Goal: Task Accomplishment & Management: Manage account settings

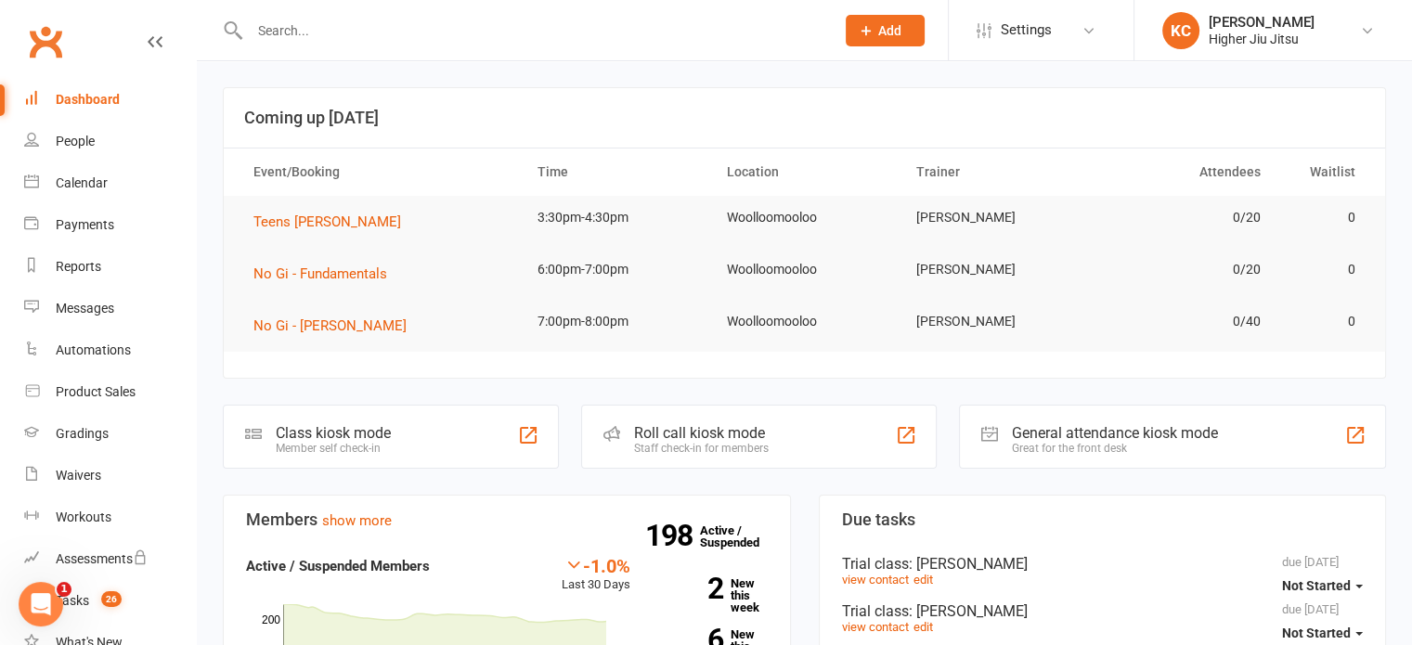
click at [380, 45] on div at bounding box center [522, 30] width 599 height 60
click at [349, 35] on input "text" at bounding box center [532, 31] width 577 height 26
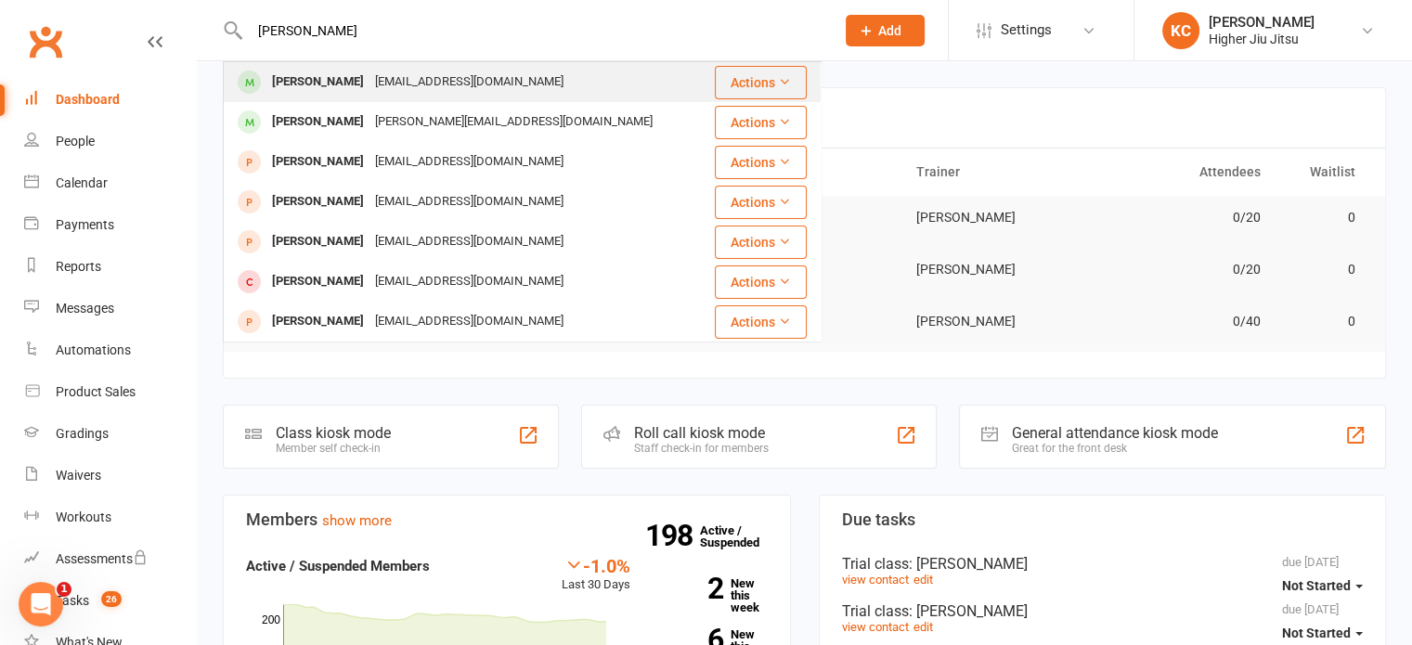
type input "[PERSON_NAME]"
click at [379, 83] on div "[EMAIL_ADDRESS][DOMAIN_NAME]" at bounding box center [469, 82] width 200 height 27
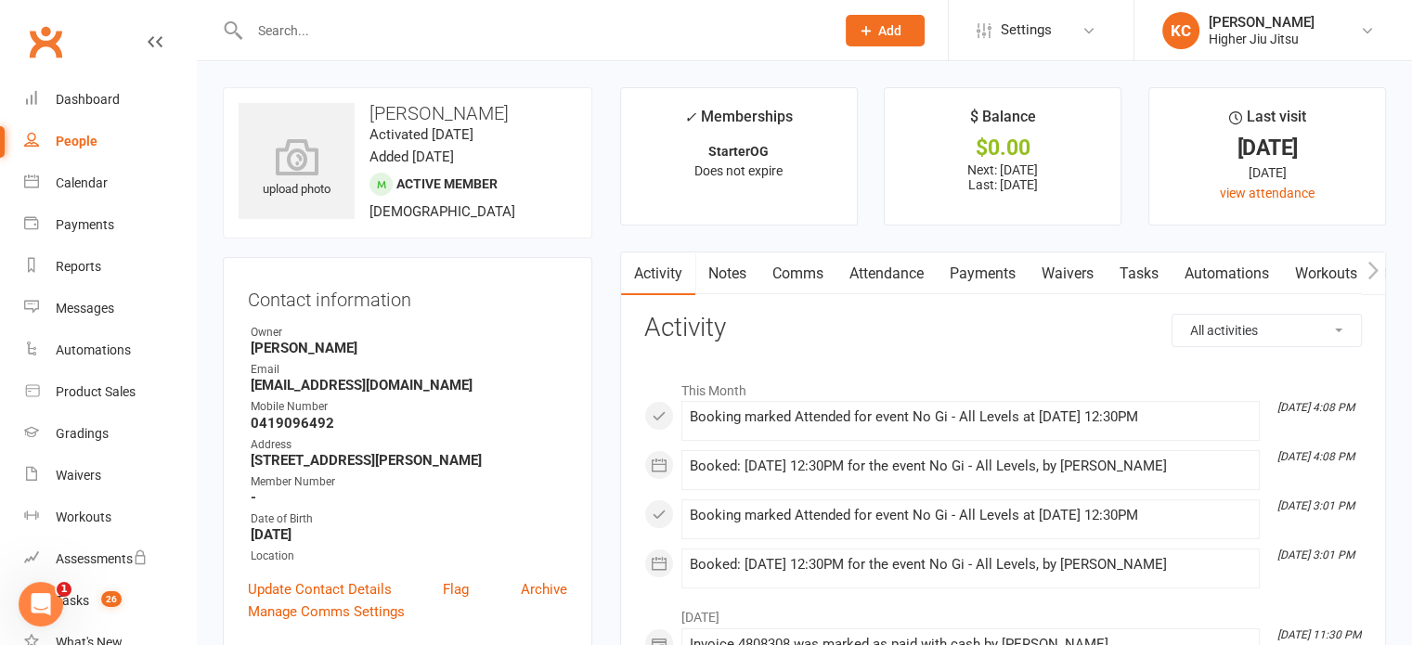
click at [1009, 281] on link "Payments" at bounding box center [983, 274] width 92 height 43
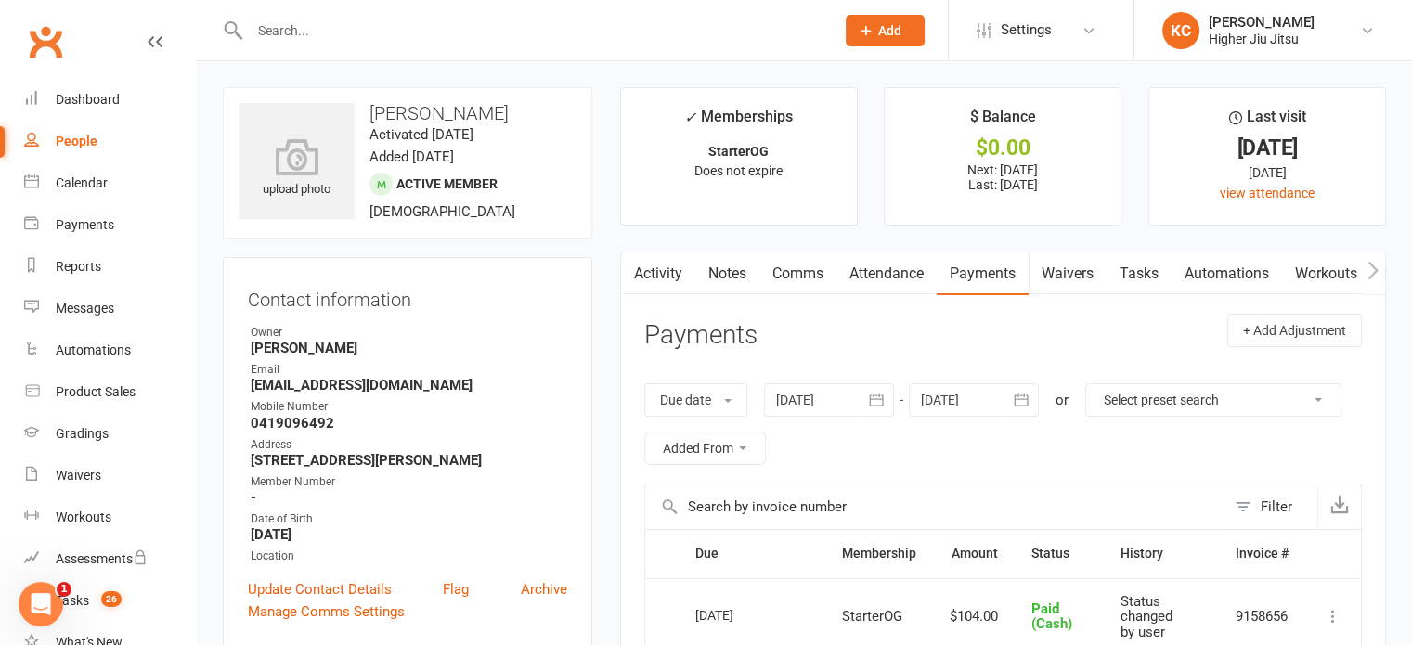
click at [895, 277] on link "Attendance" at bounding box center [886, 274] width 100 height 43
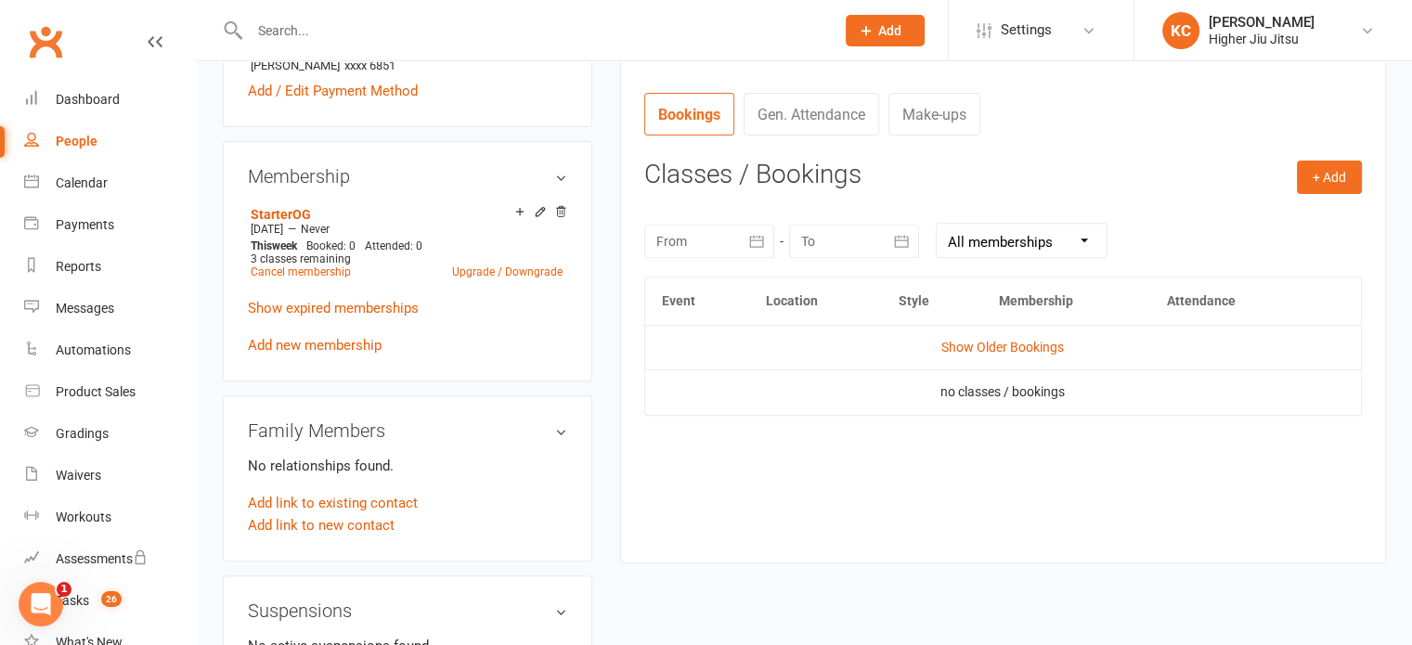
scroll to position [683, 0]
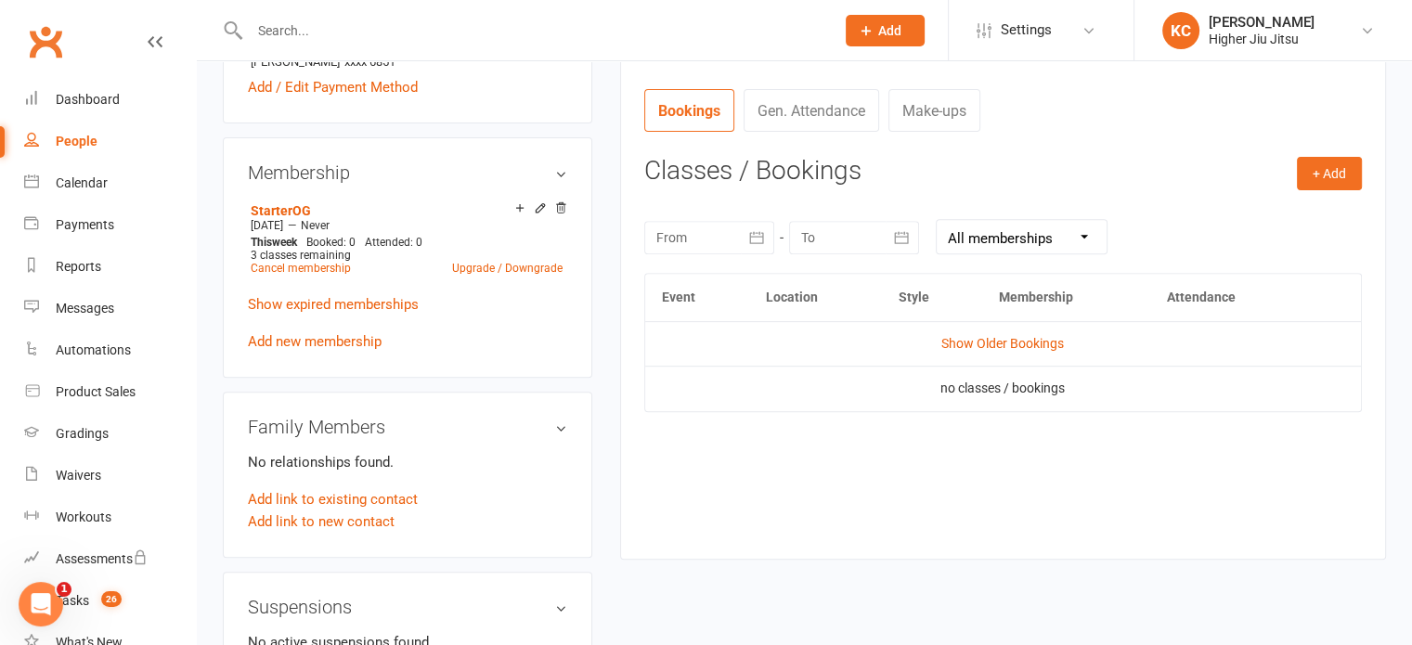
click at [812, 111] on link "Gen. Attendance" at bounding box center [812, 110] width 136 height 43
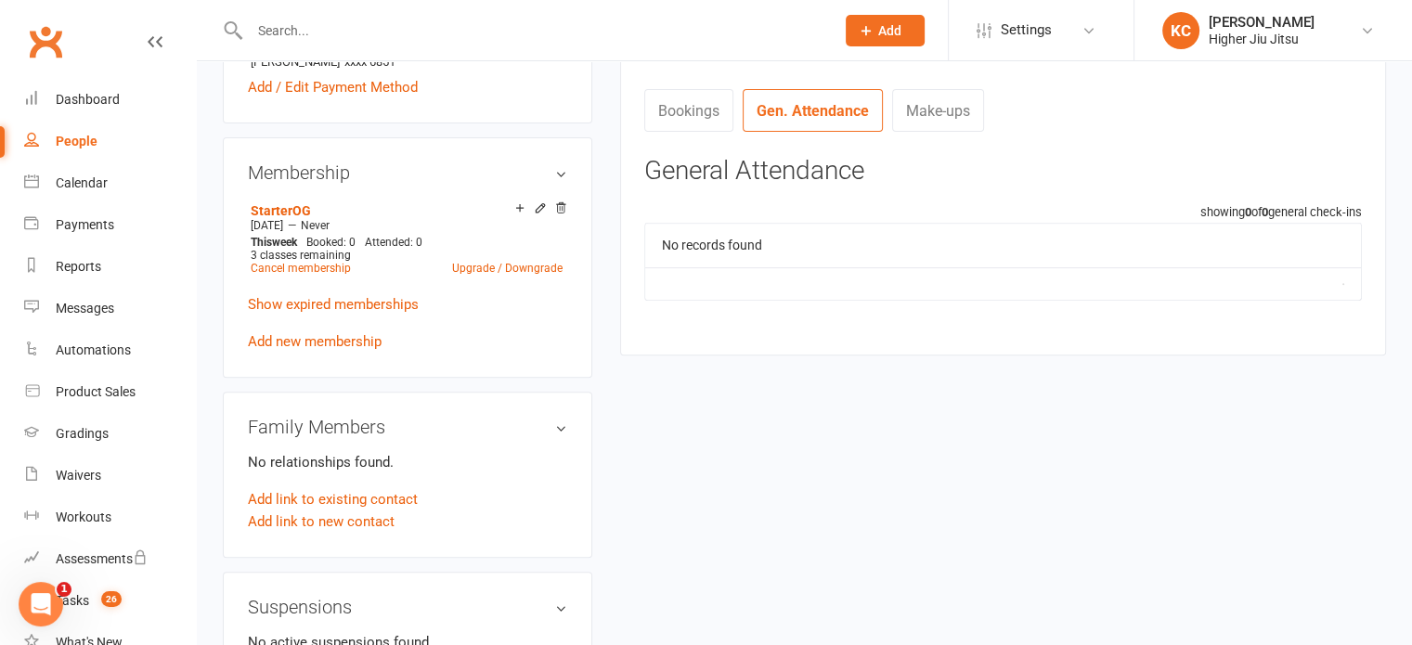
click at [683, 114] on link "Bookings" at bounding box center [688, 110] width 89 height 43
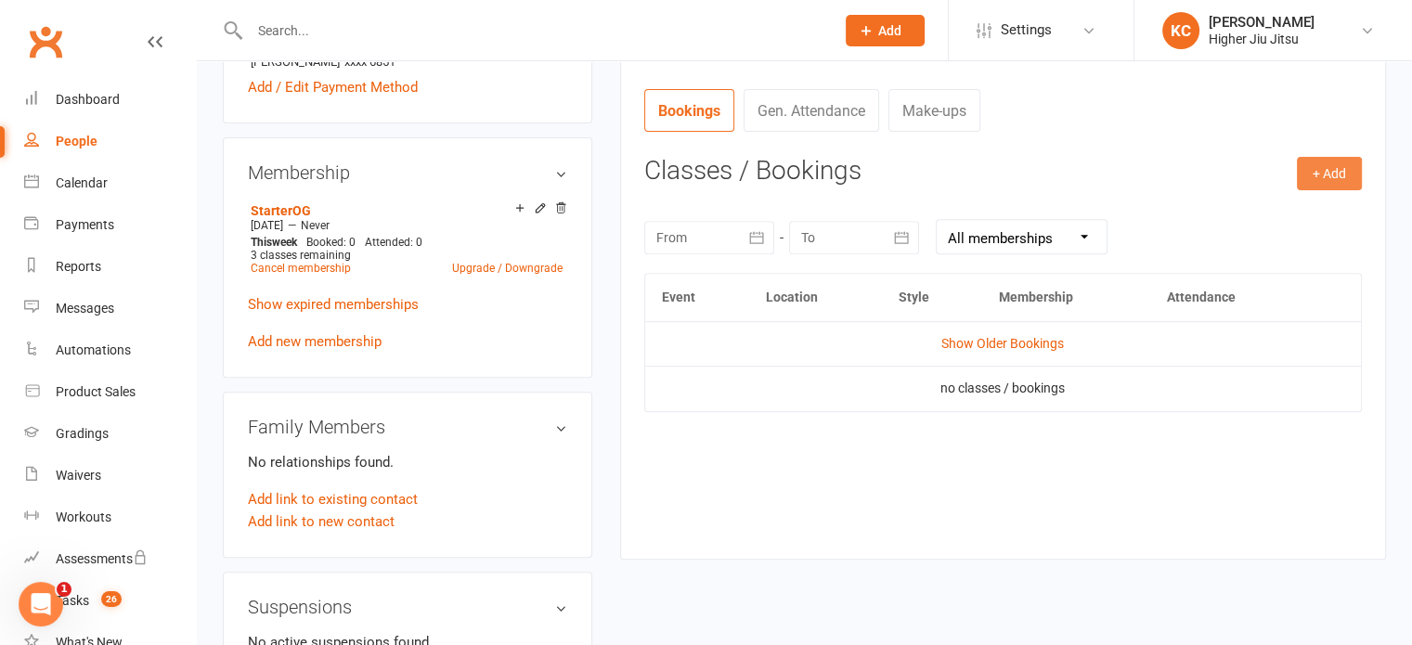
click at [1328, 157] on button "+ Add" at bounding box center [1329, 173] width 65 height 33
click at [1025, 344] on link "Show Older Bookings" at bounding box center [1002, 343] width 123 height 15
click at [1025, 344] on link "Hide Older Bookings" at bounding box center [1003, 343] width 116 height 15
click at [1025, 344] on link "Show Older Bookings" at bounding box center [1002, 343] width 123 height 15
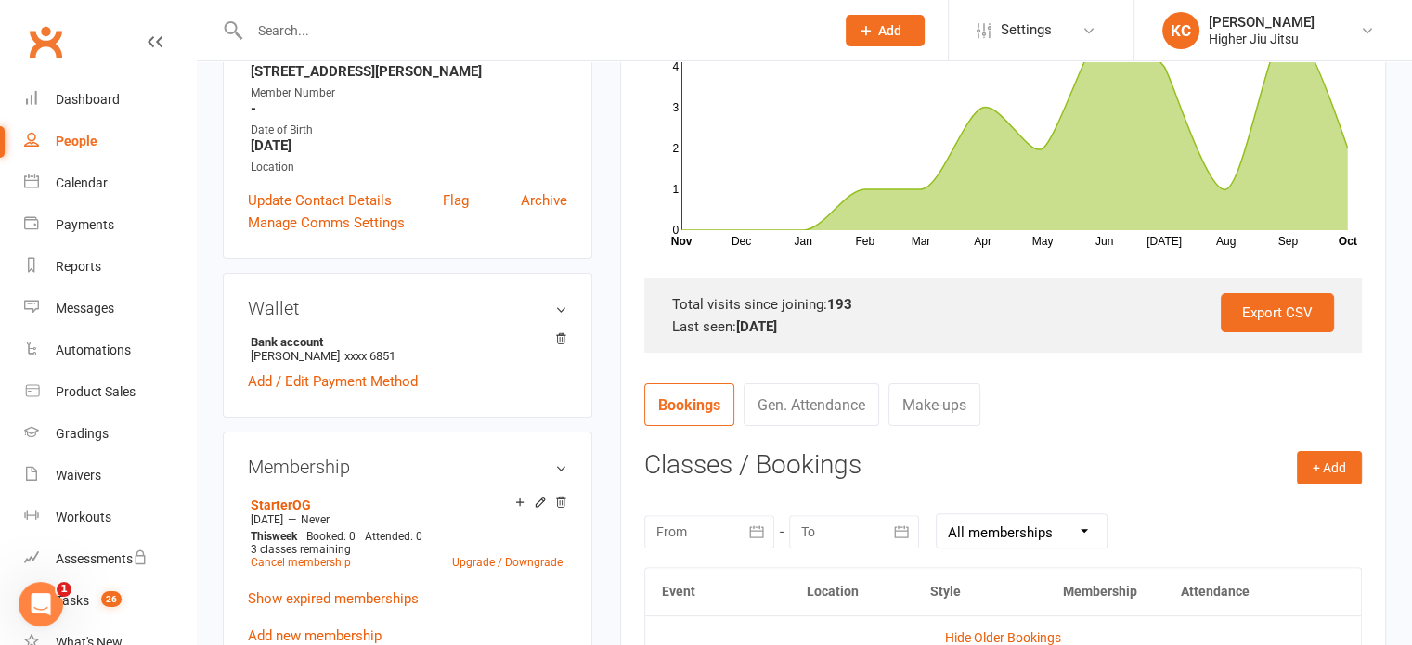
scroll to position [505, 0]
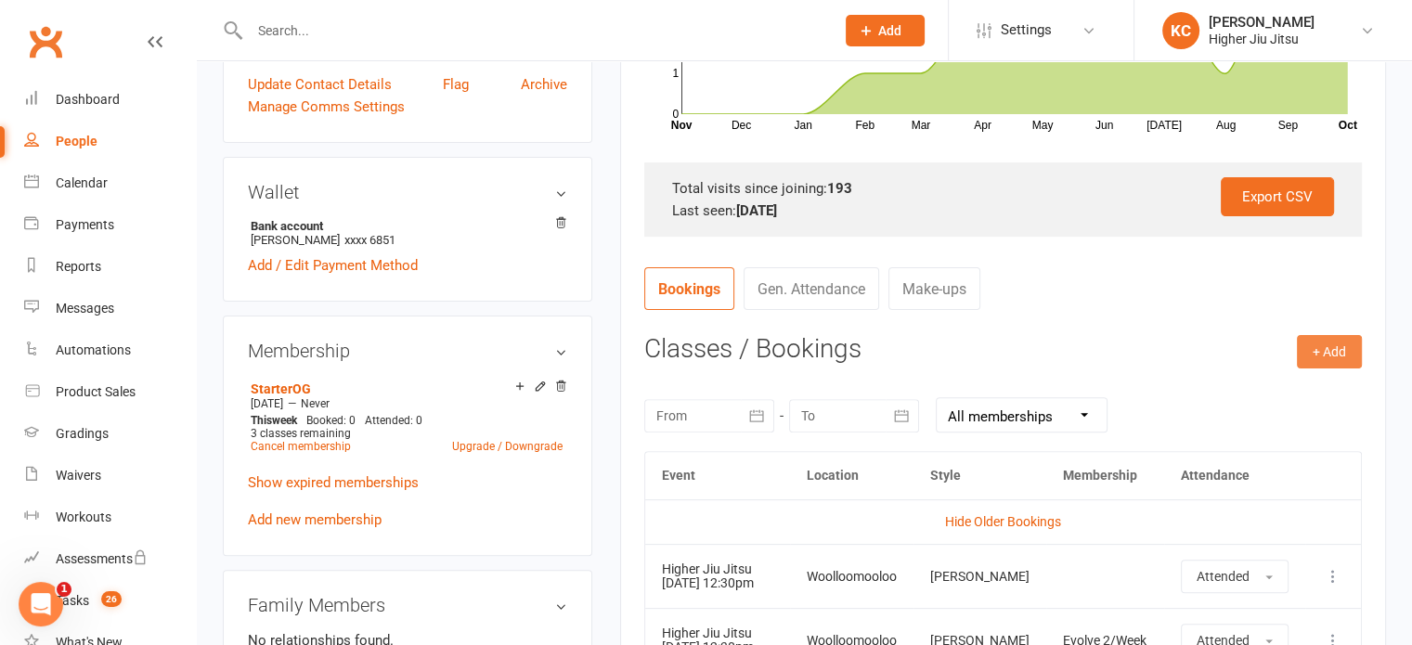
click at [1327, 343] on button "+ Add" at bounding box center [1329, 351] width 65 height 33
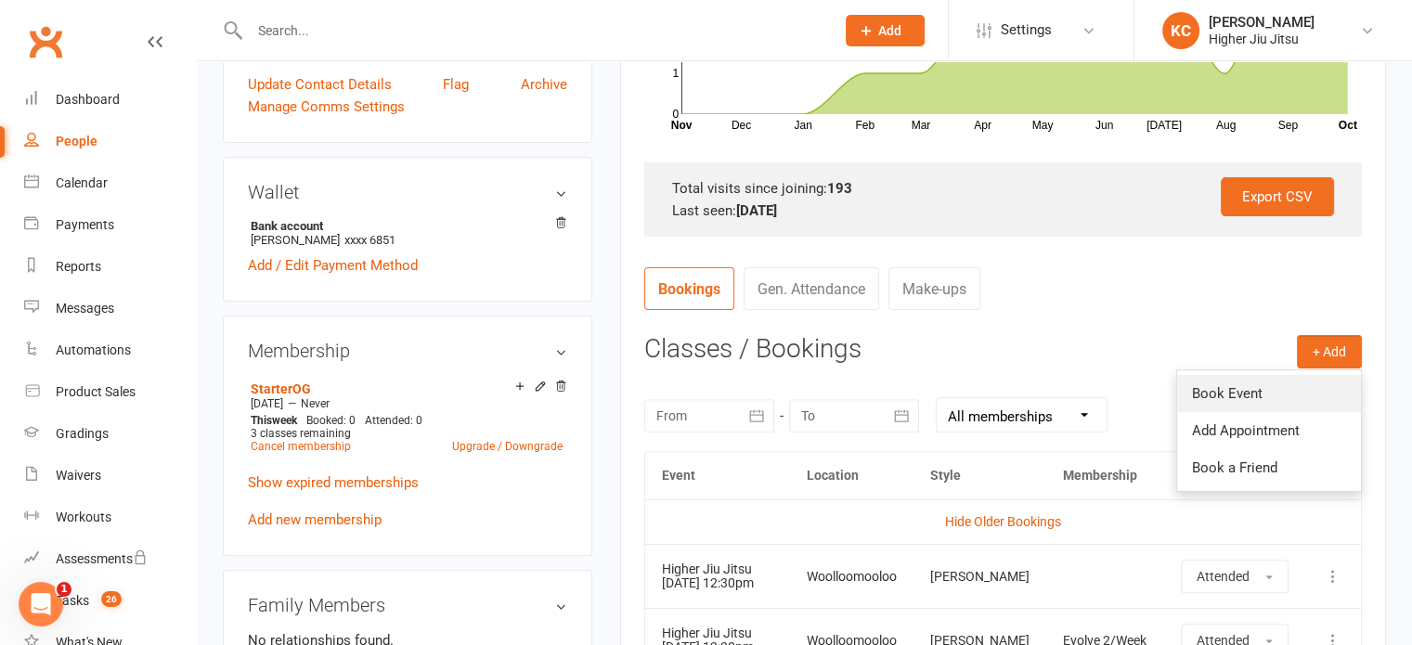
click at [1270, 382] on link "Book Event" at bounding box center [1269, 393] width 184 height 37
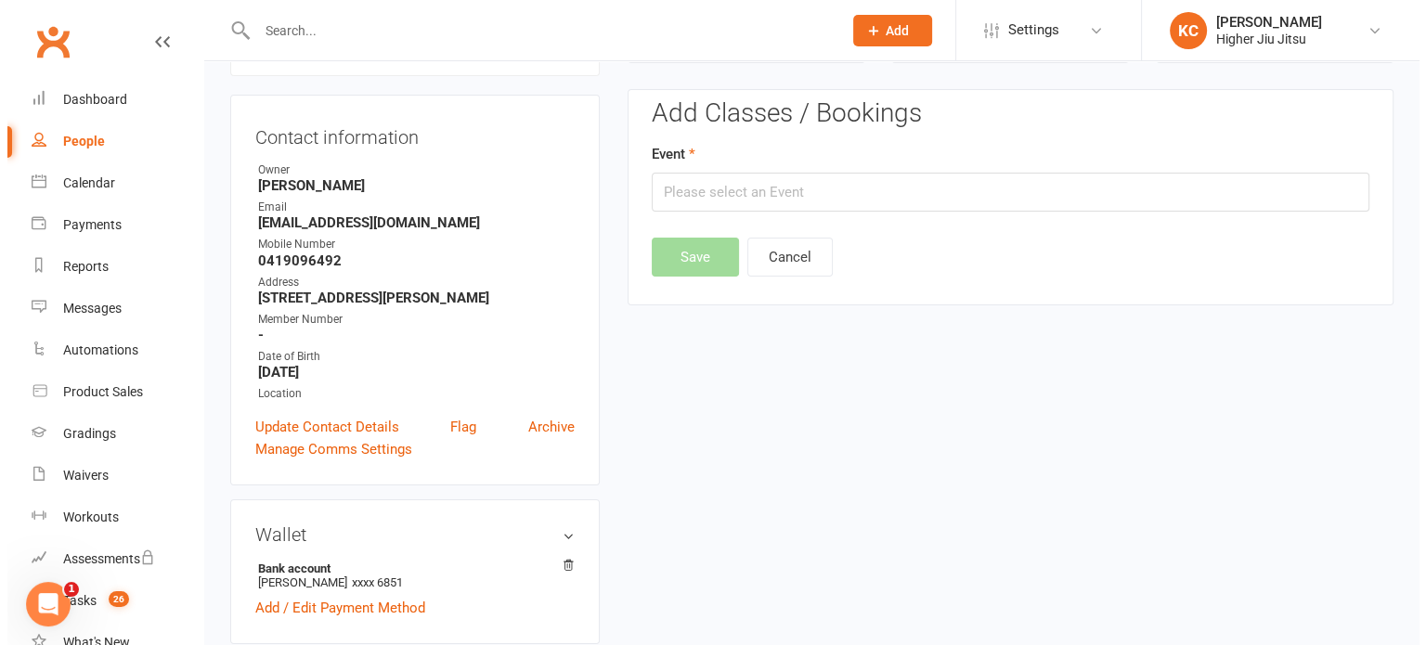
scroll to position [159, 0]
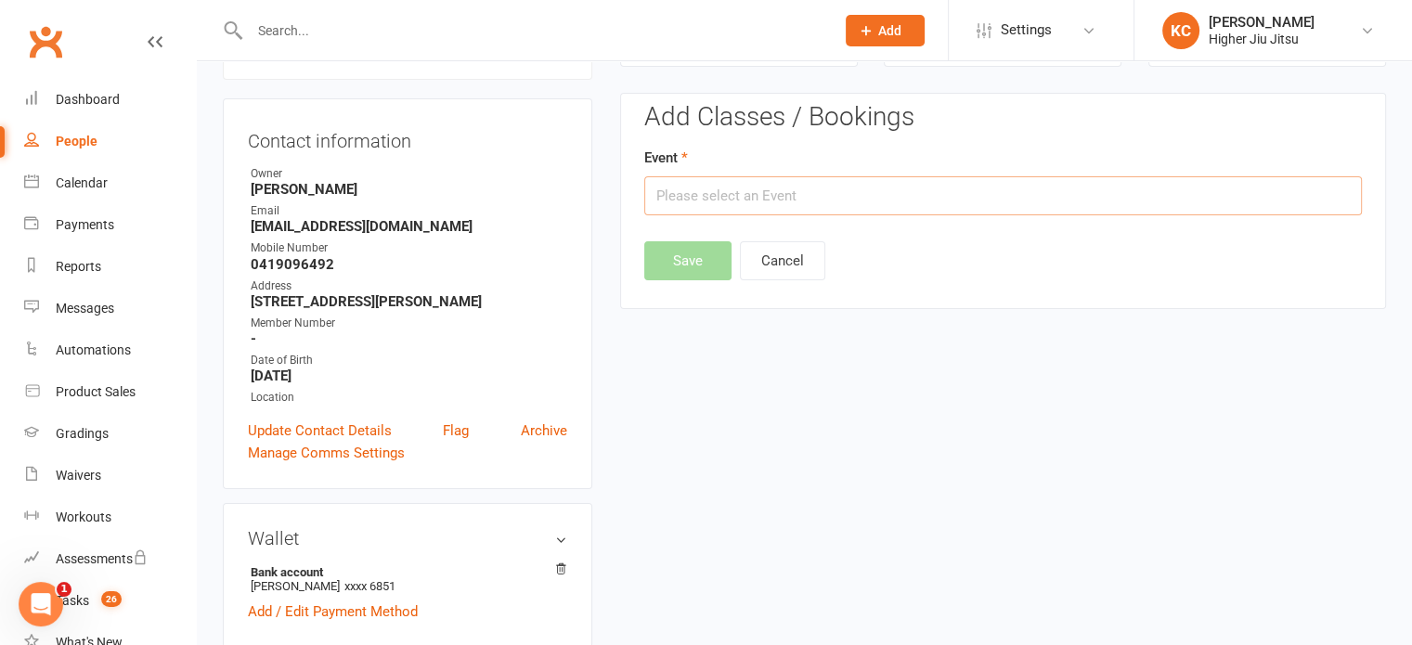
click at [750, 195] on input "text" at bounding box center [1003, 195] width 718 height 39
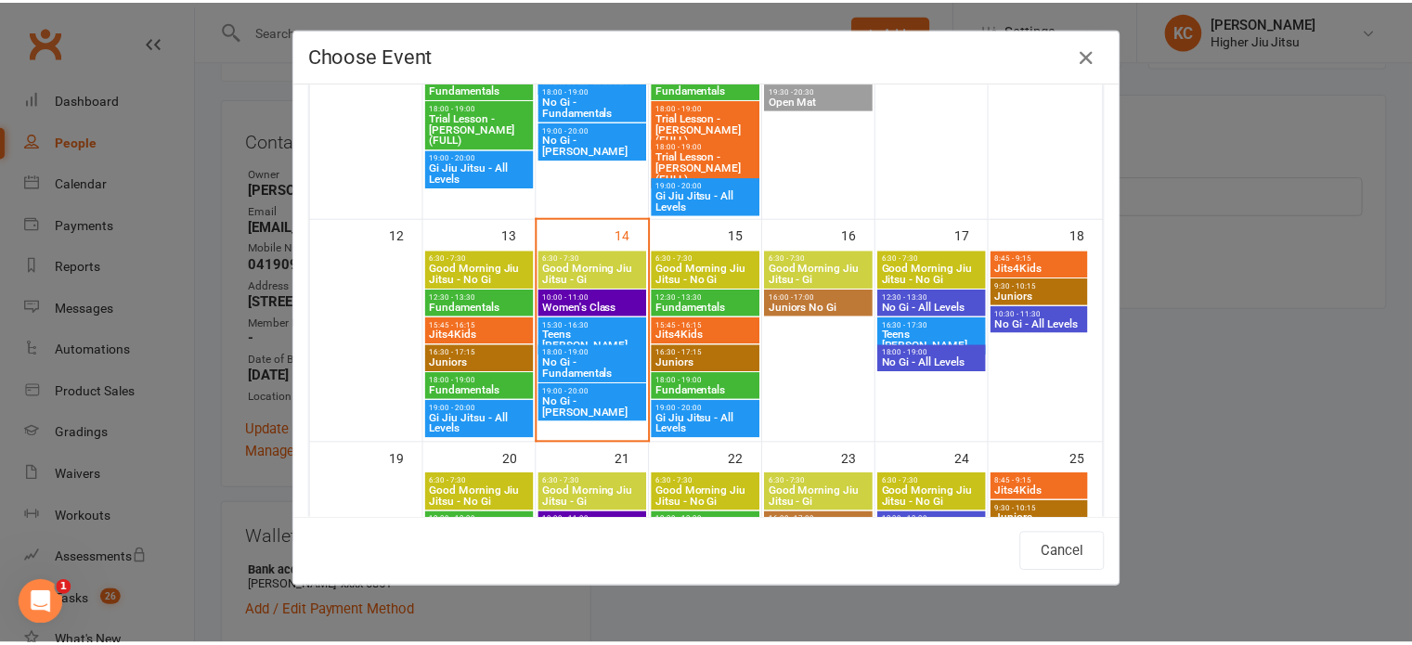
scroll to position [657, 0]
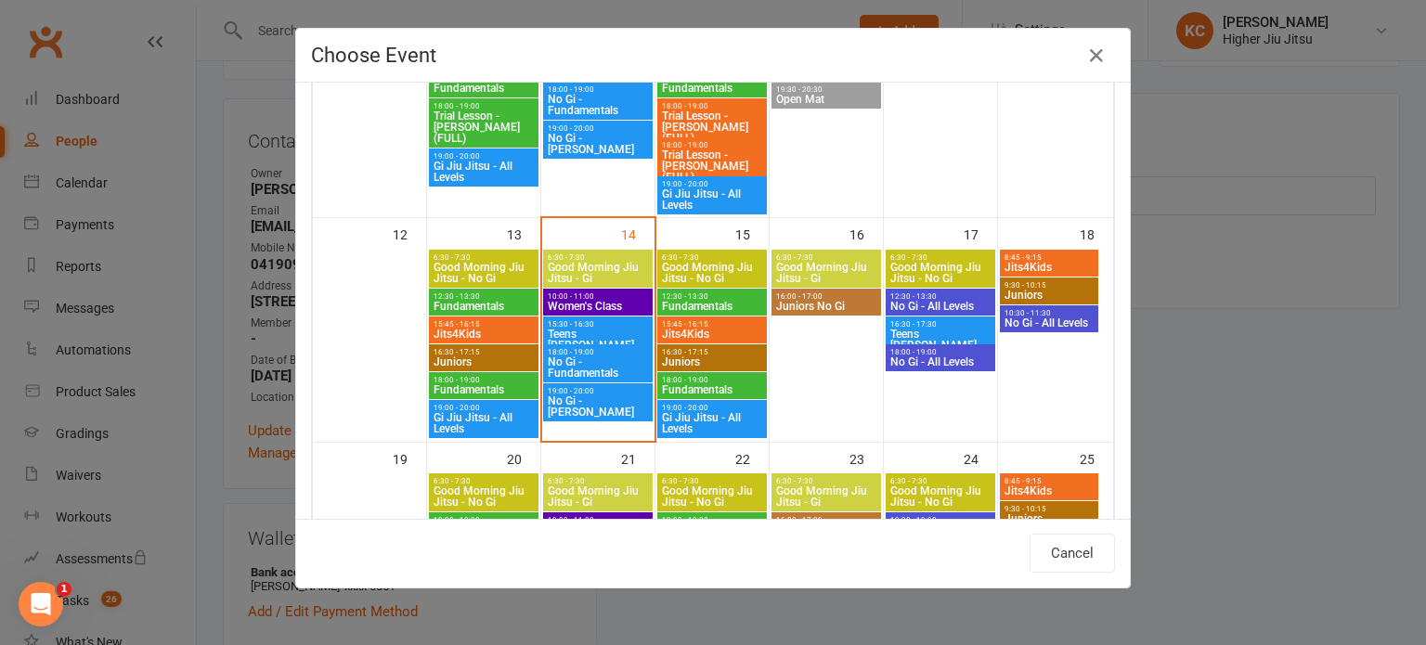
click at [485, 384] on span "Fundamentals" at bounding box center [484, 389] width 102 height 11
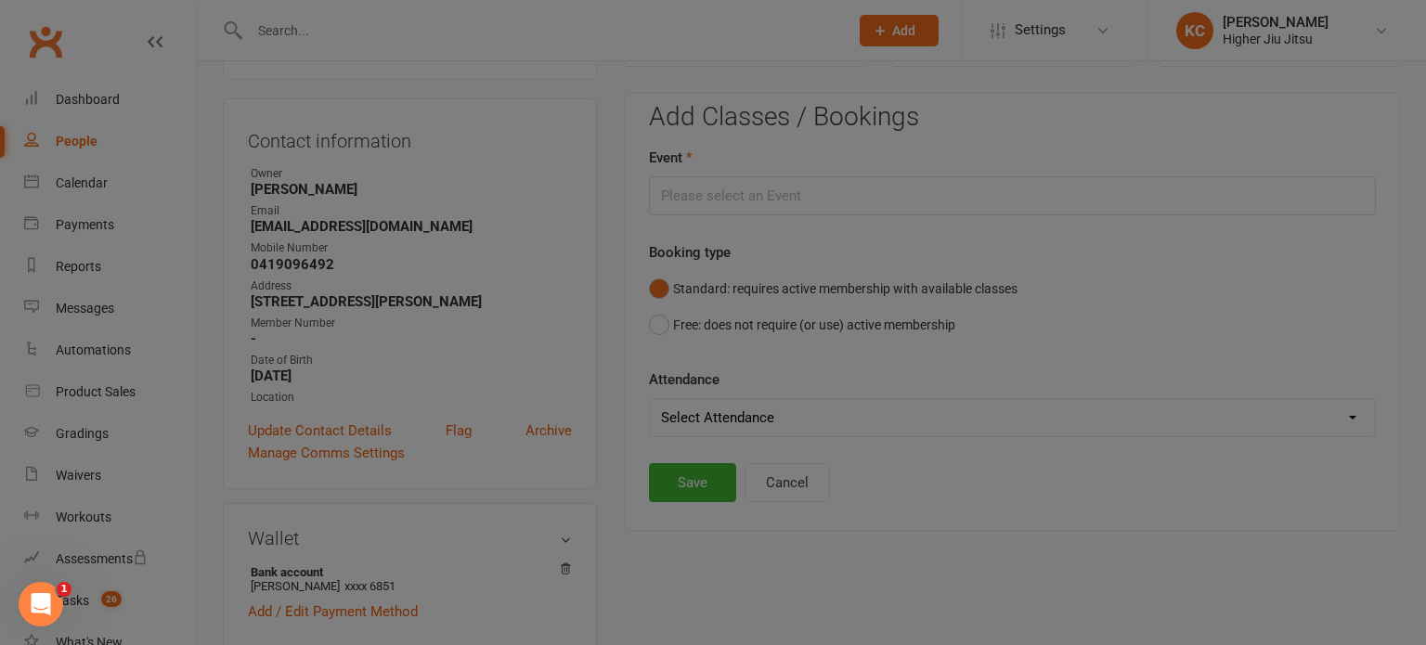
type input "Fundamentals - [DATE] 6:00:00 PM"
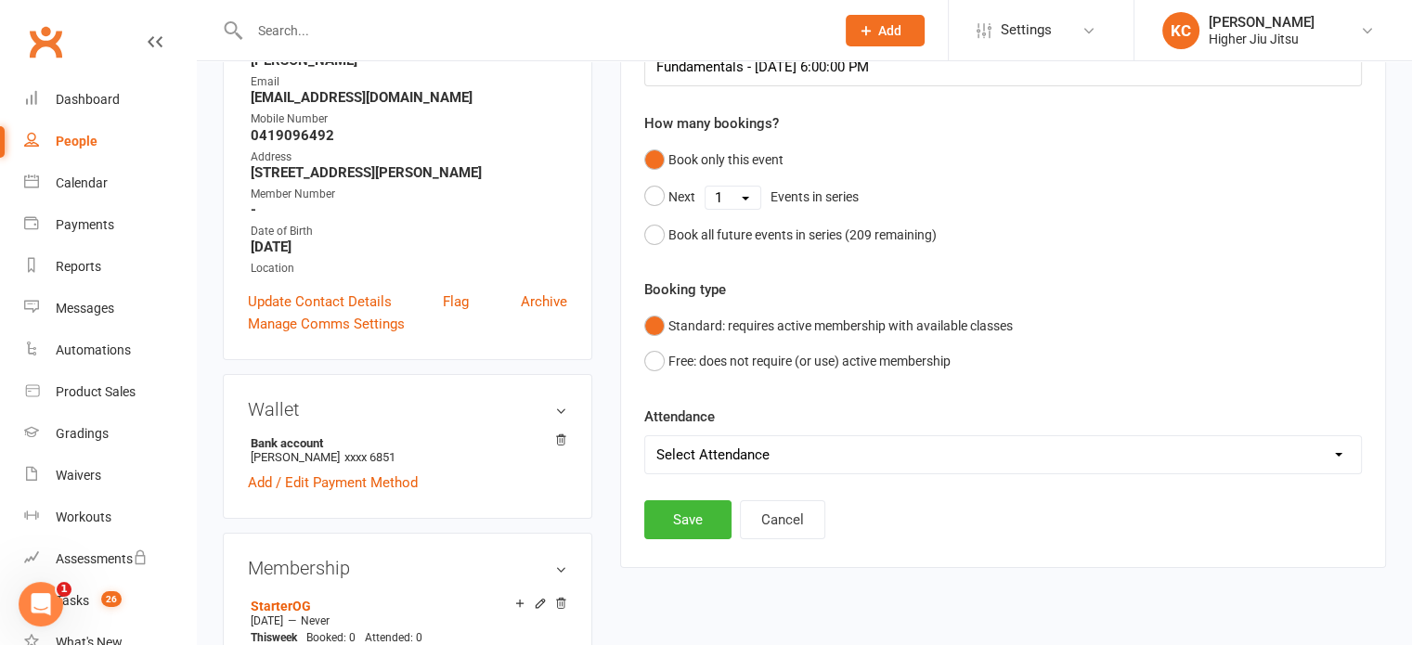
scroll to position [289, 0]
click at [754, 450] on select "Select Attendance Attended Absent" at bounding box center [1003, 453] width 716 height 37
select select "0"
click at [645, 435] on select "Select Attendance Attended Absent" at bounding box center [1003, 453] width 716 height 37
click at [686, 503] on button "Save" at bounding box center [687, 518] width 87 height 39
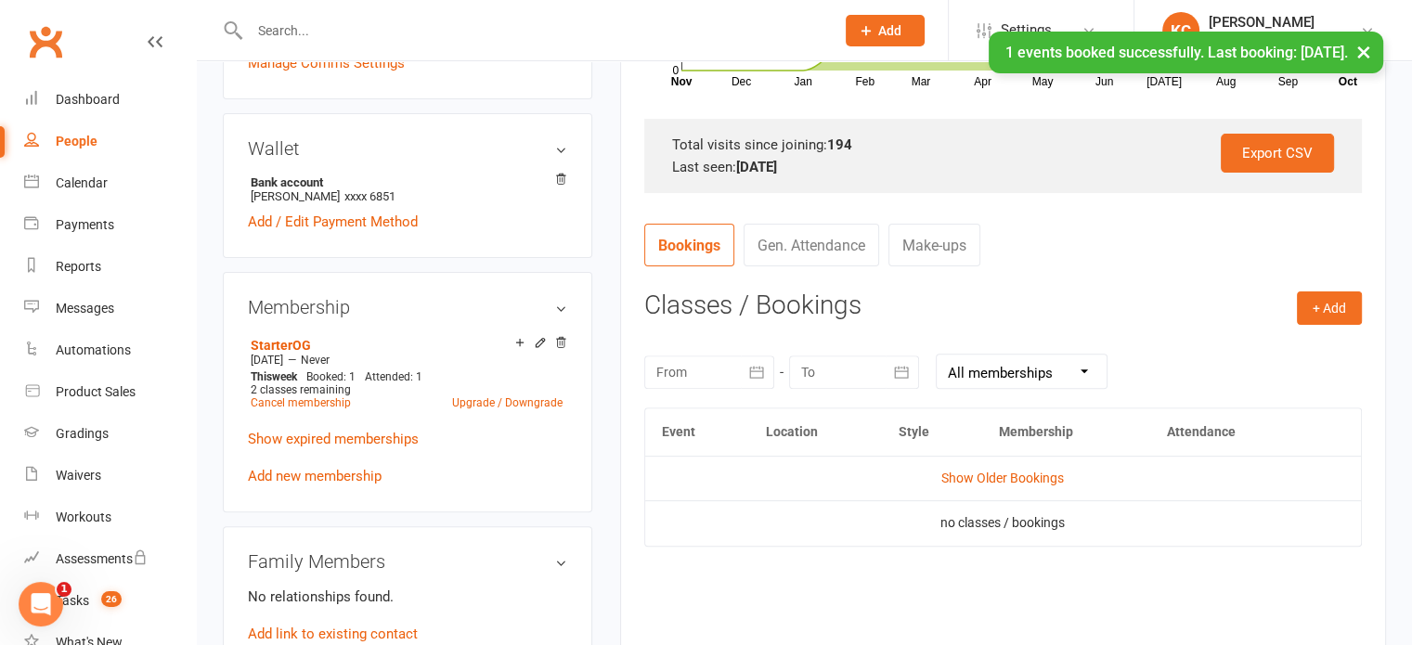
scroll to position [546, 0]
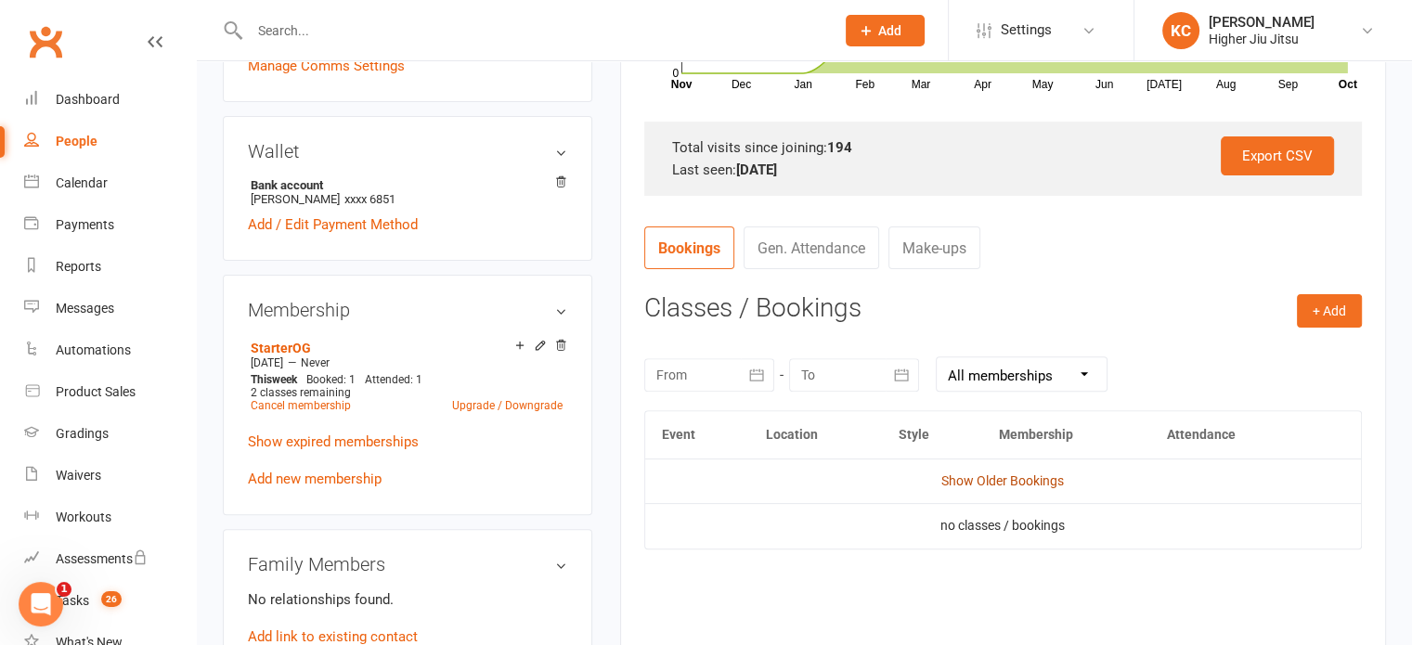
click at [1036, 486] on link "Show Older Bookings" at bounding box center [1002, 480] width 123 height 15
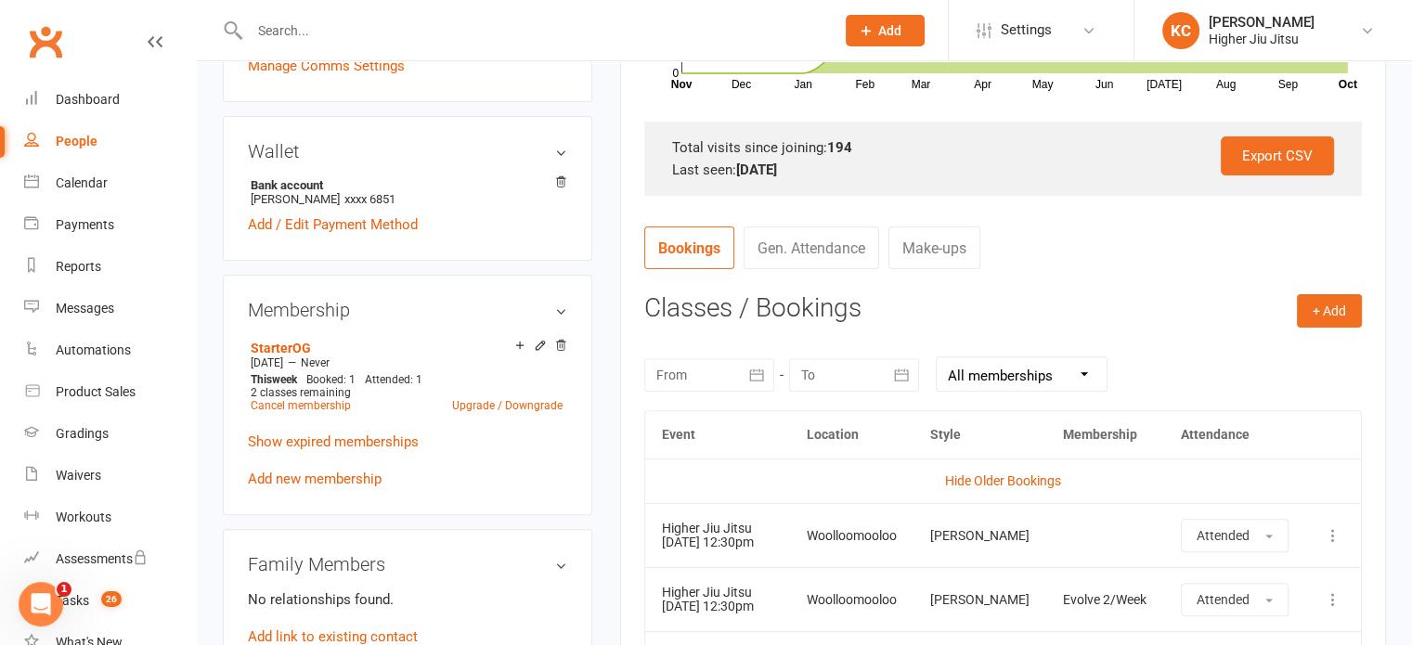
click at [1019, 484] on link "Hide Older Bookings" at bounding box center [1003, 480] width 116 height 15
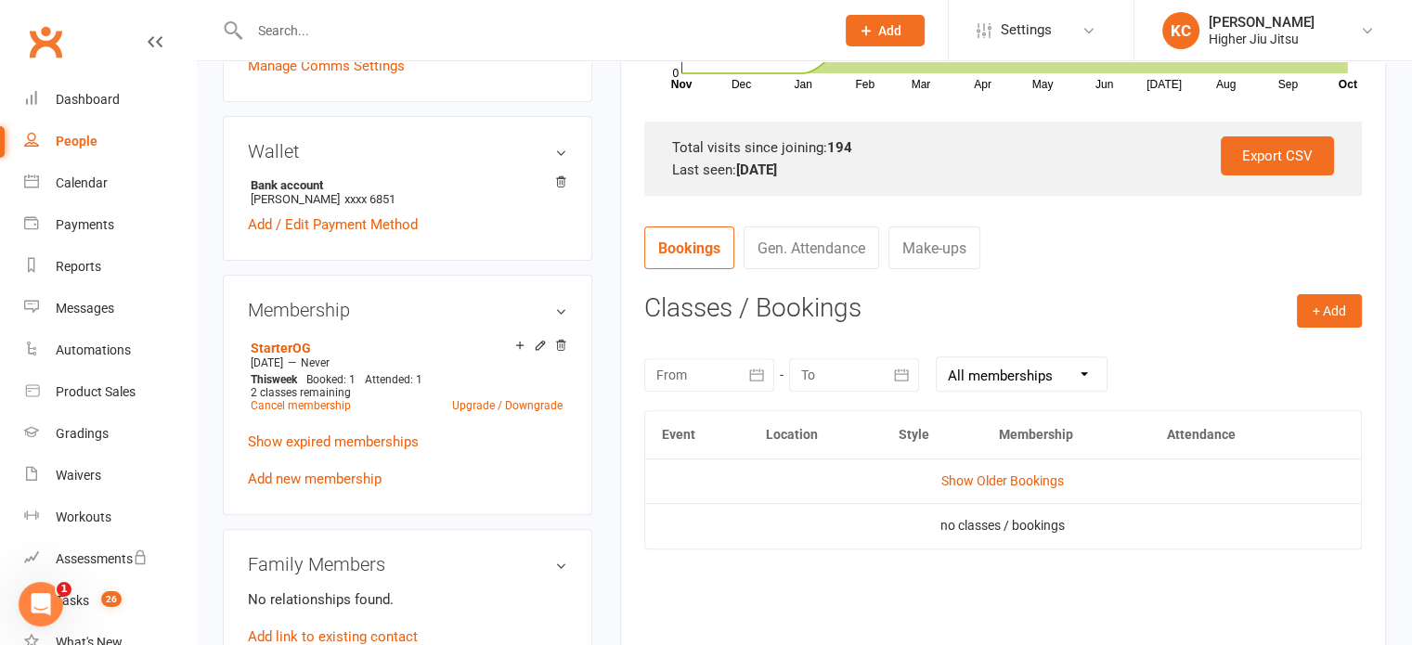
click at [1019, 484] on link "Show Older Bookings" at bounding box center [1002, 480] width 123 height 15
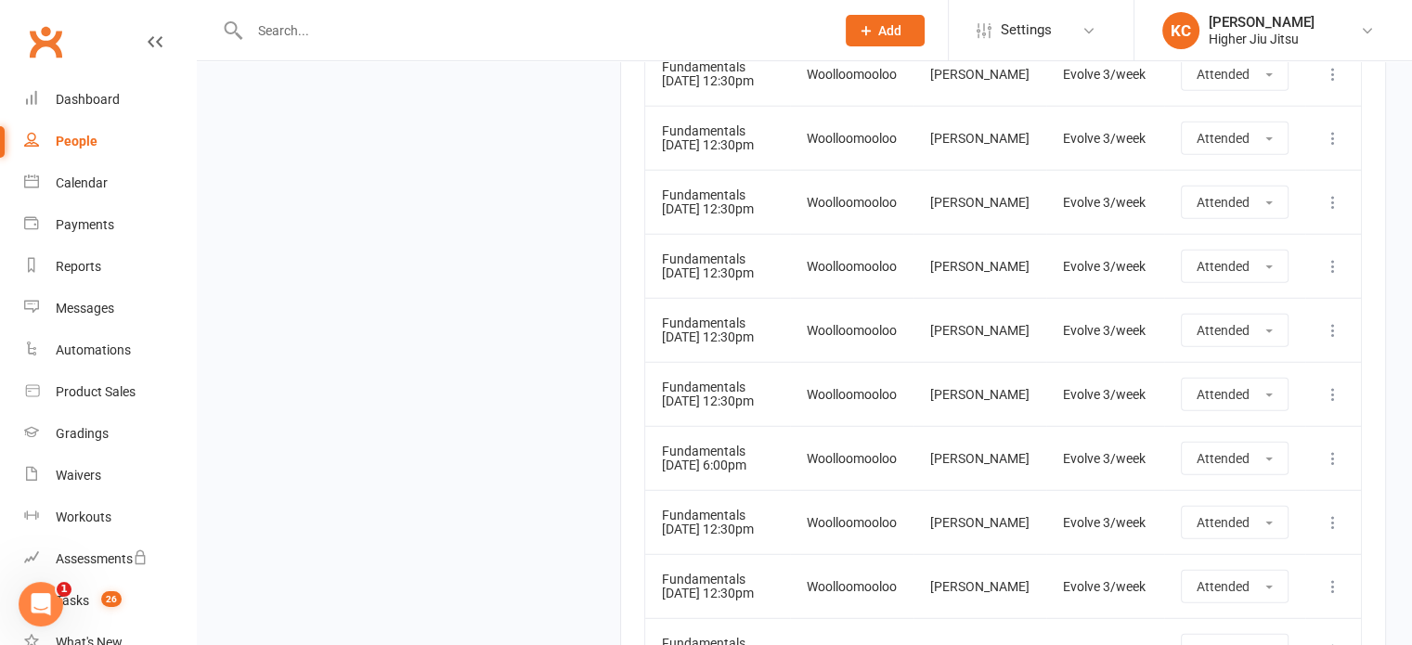
scroll to position [4905, 0]
